Goal: Complete application form

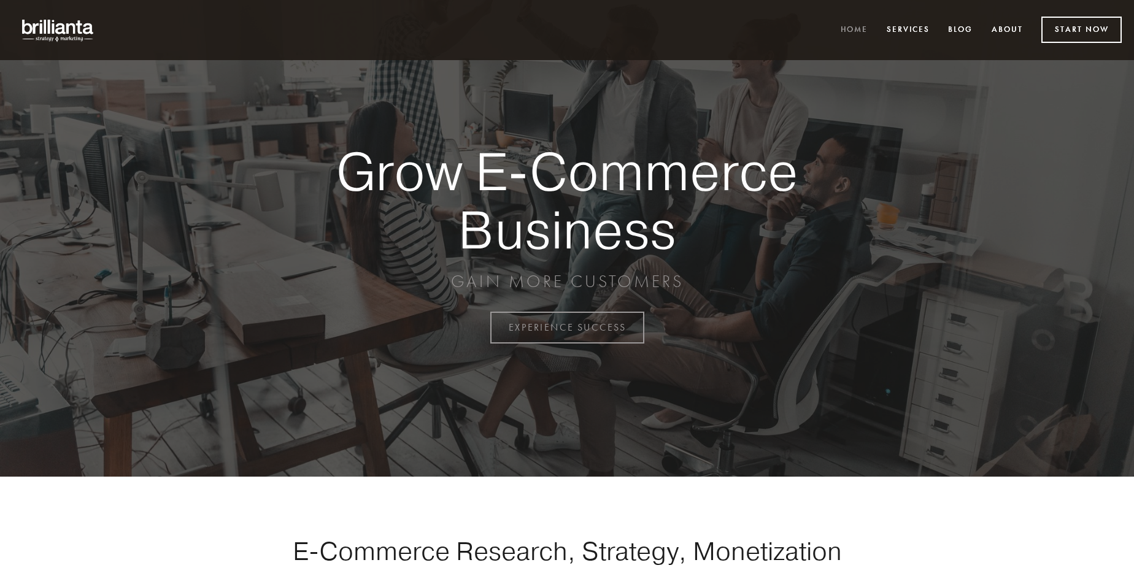
scroll to position [3216, 0]
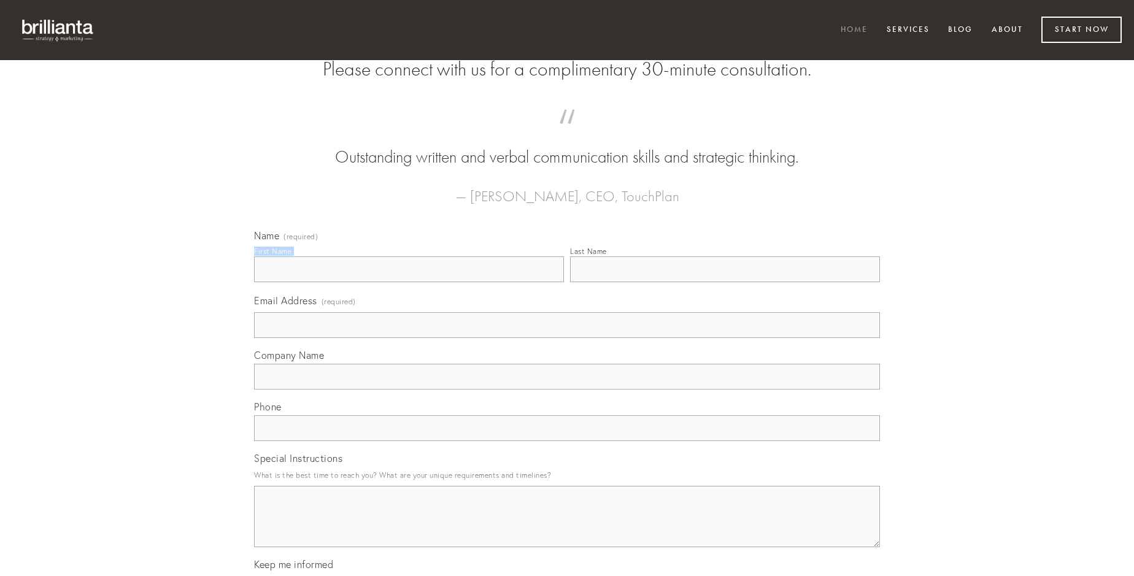
type input "[PERSON_NAME]"
click at [725, 282] on input "Last Name" at bounding box center [725, 269] width 310 height 26
type input "[PERSON_NAME]"
click at [567, 338] on input "Email Address (required)" at bounding box center [567, 325] width 626 height 26
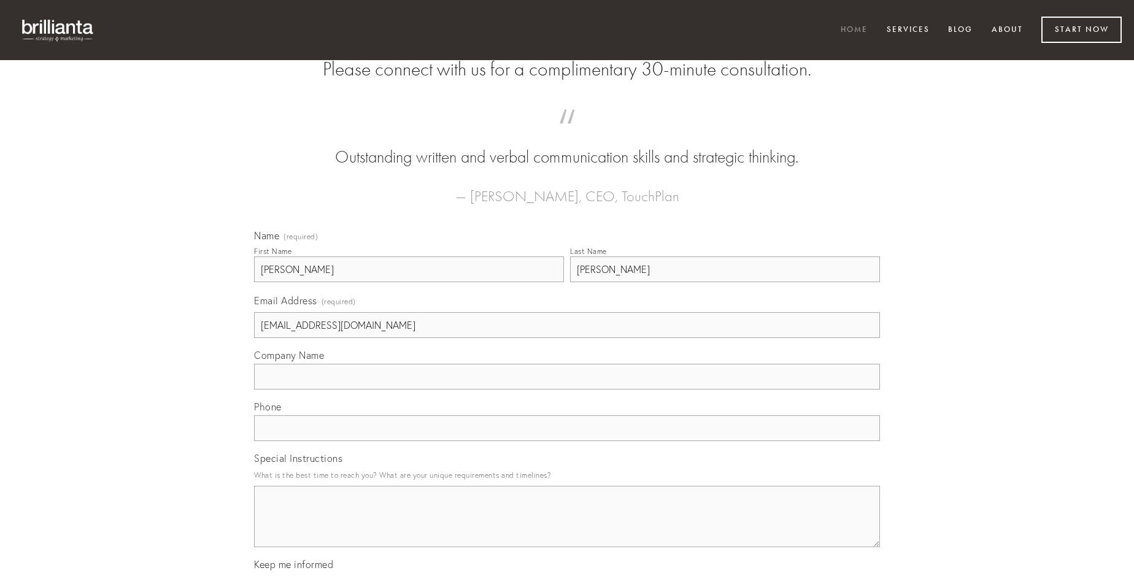
type input "[EMAIL_ADDRESS][DOMAIN_NAME]"
click at [567, 390] on input "Company Name" at bounding box center [567, 377] width 626 height 26
type input "arbustum"
click at [567, 441] on input "text" at bounding box center [567, 428] width 626 height 26
click at [567, 528] on textarea "Special Instructions" at bounding box center [567, 516] width 626 height 61
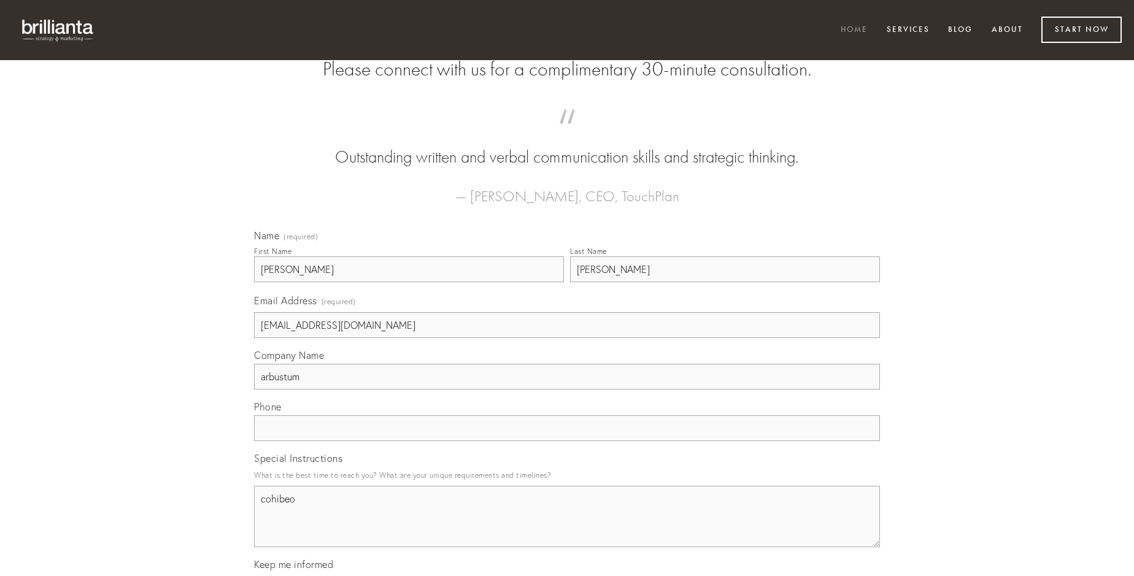
type textarea "cohibeo"
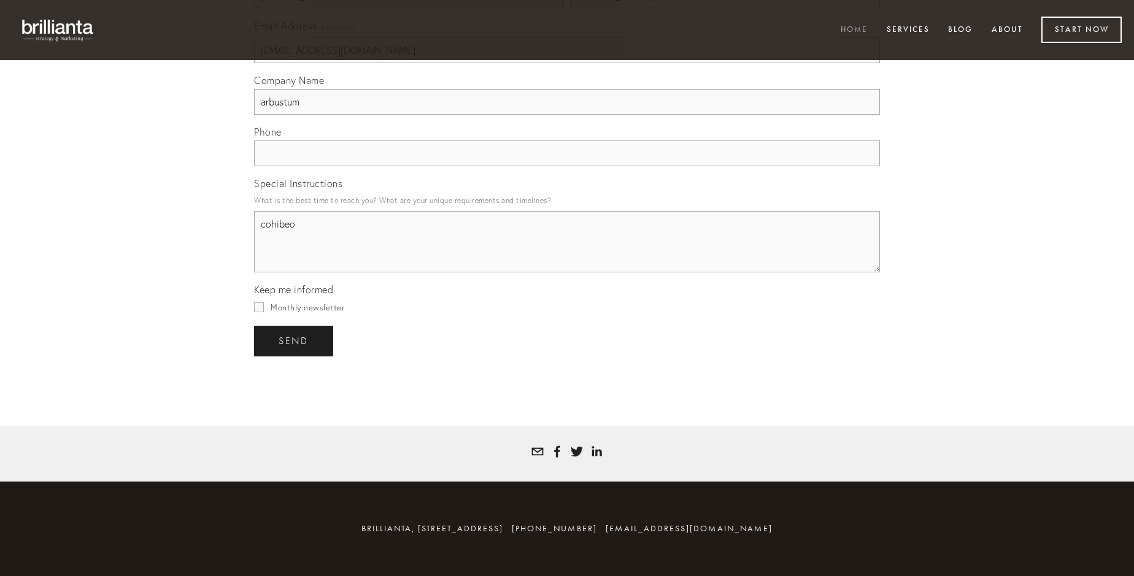
click at [294, 341] on span "send" at bounding box center [294, 341] width 30 height 11
